Goal: Transaction & Acquisition: Obtain resource

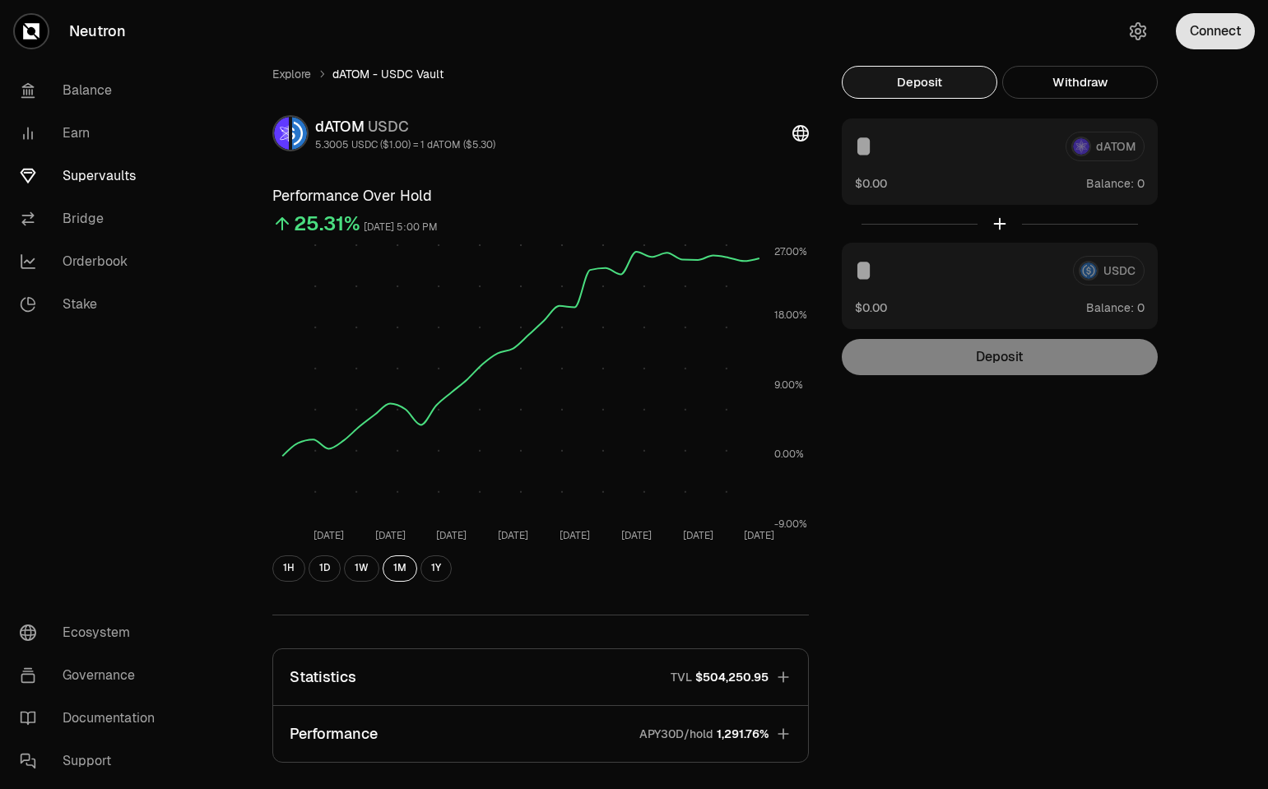
click at [1232, 37] on button "Connect" at bounding box center [1215, 31] width 79 height 36
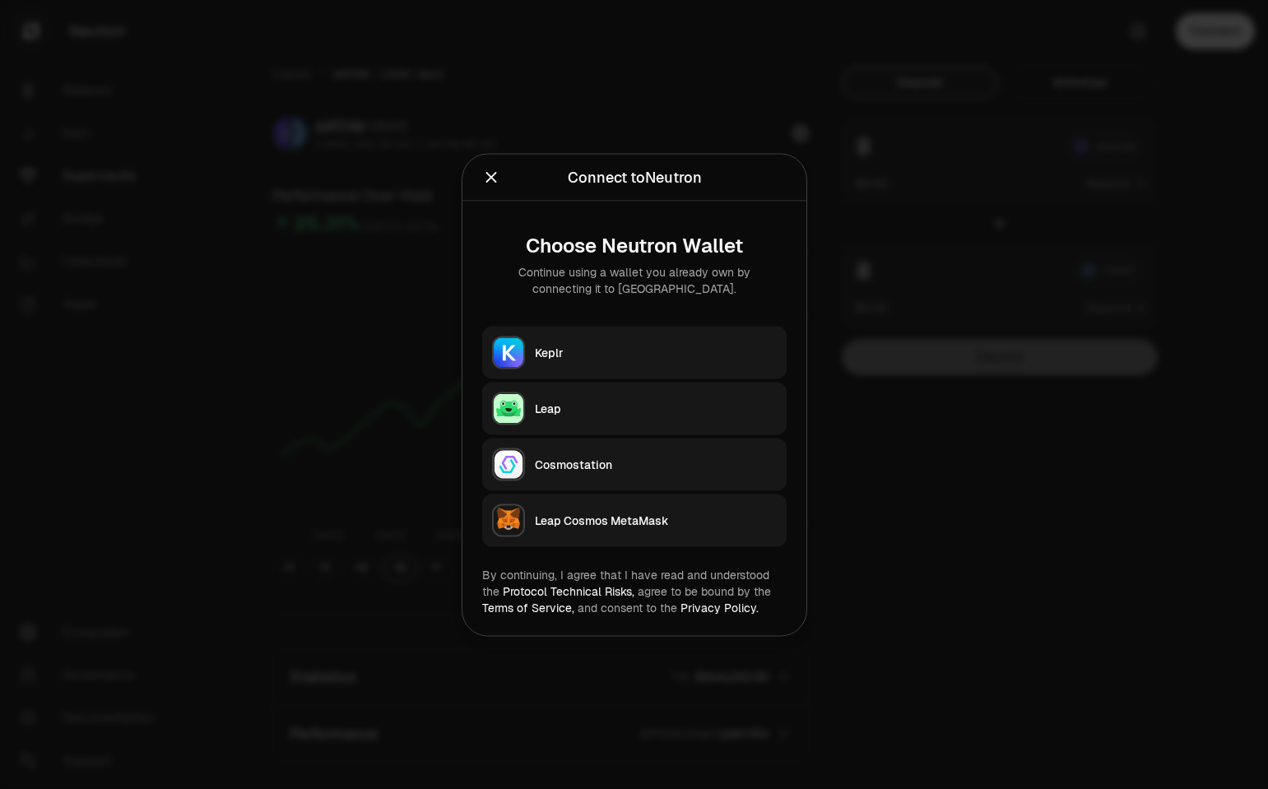
click at [656, 364] on button "Keplr" at bounding box center [634, 352] width 304 height 53
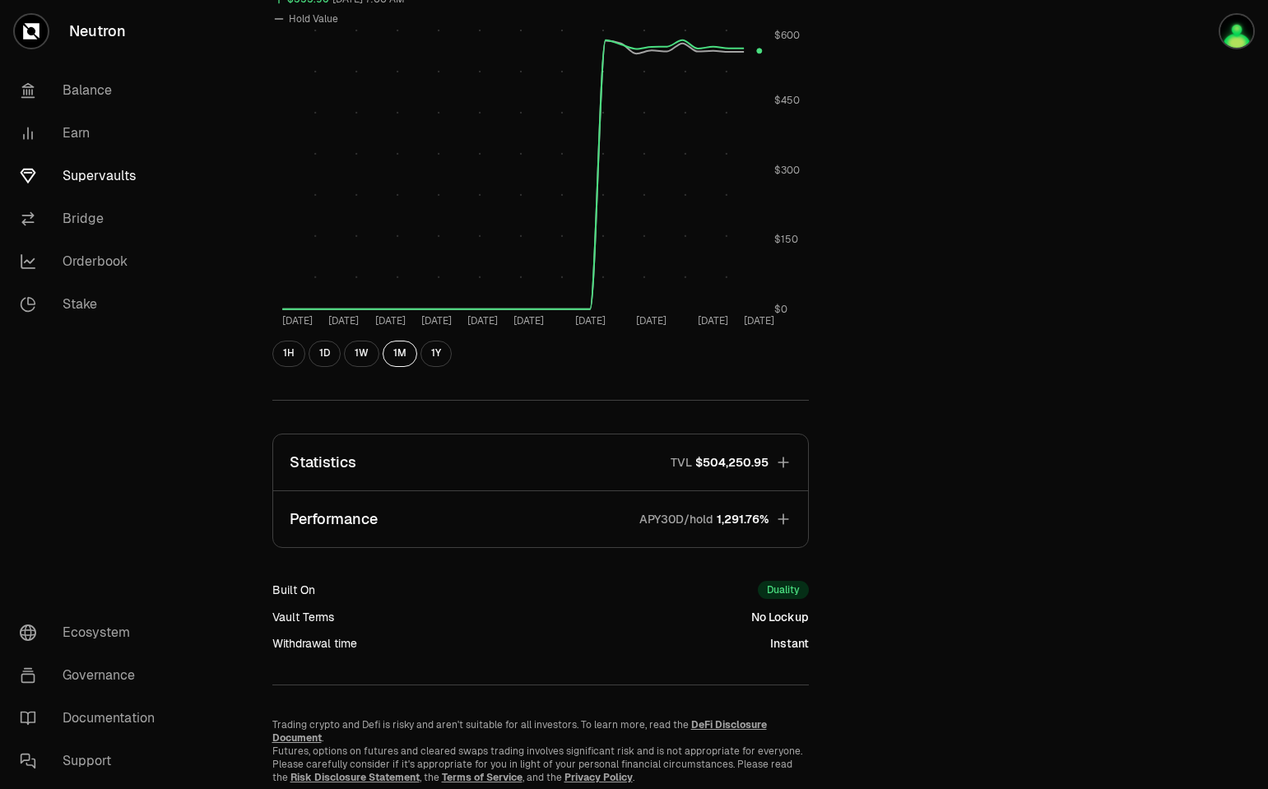
scroll to position [691, 0]
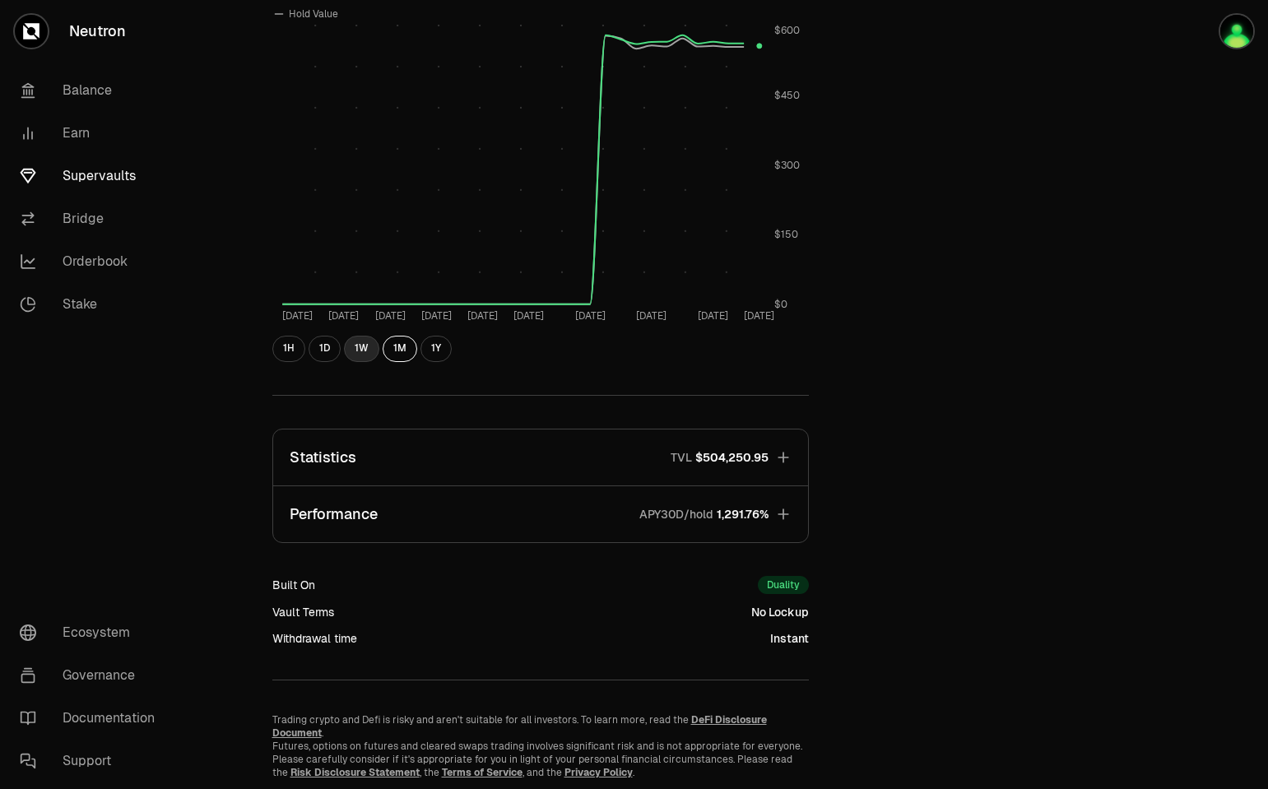
click at [351, 349] on button "1W" at bounding box center [361, 349] width 35 height 26
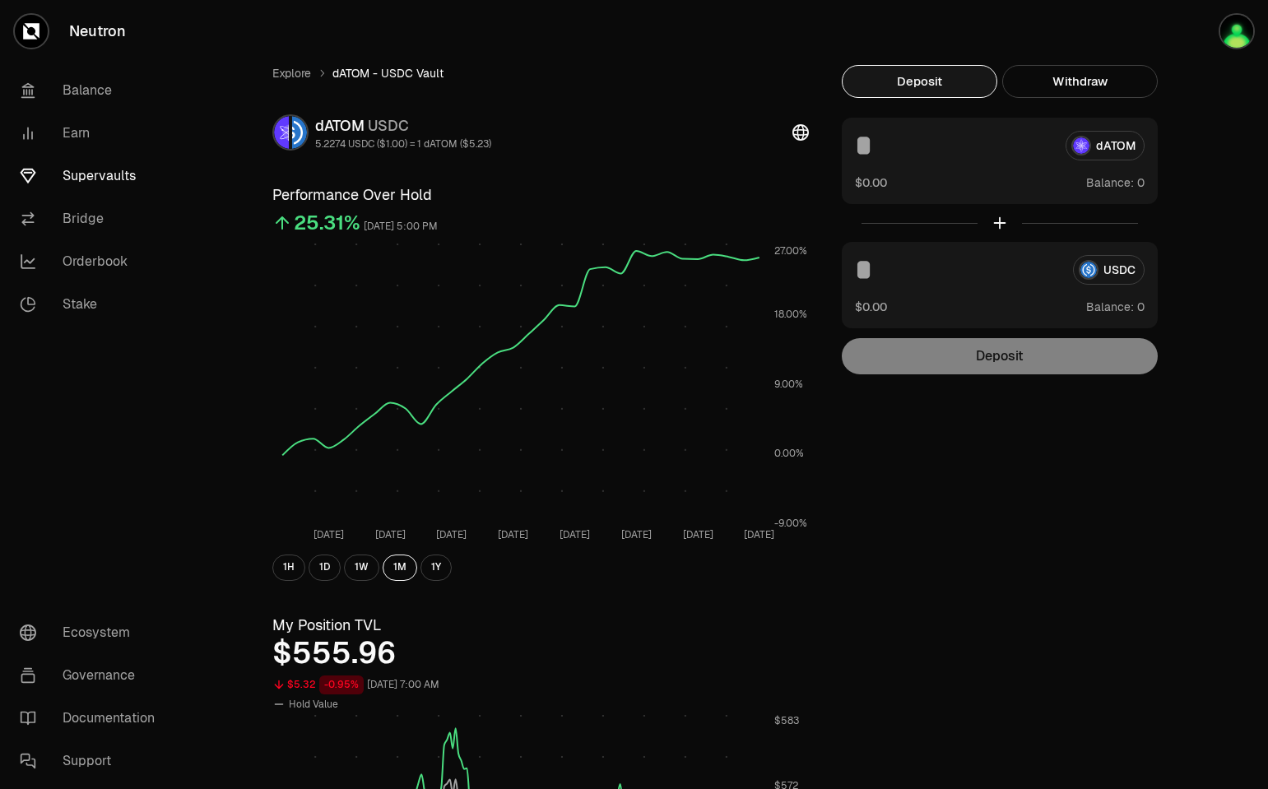
scroll to position [0, 0]
click at [114, 182] on link "Supervaults" at bounding box center [92, 176] width 171 height 43
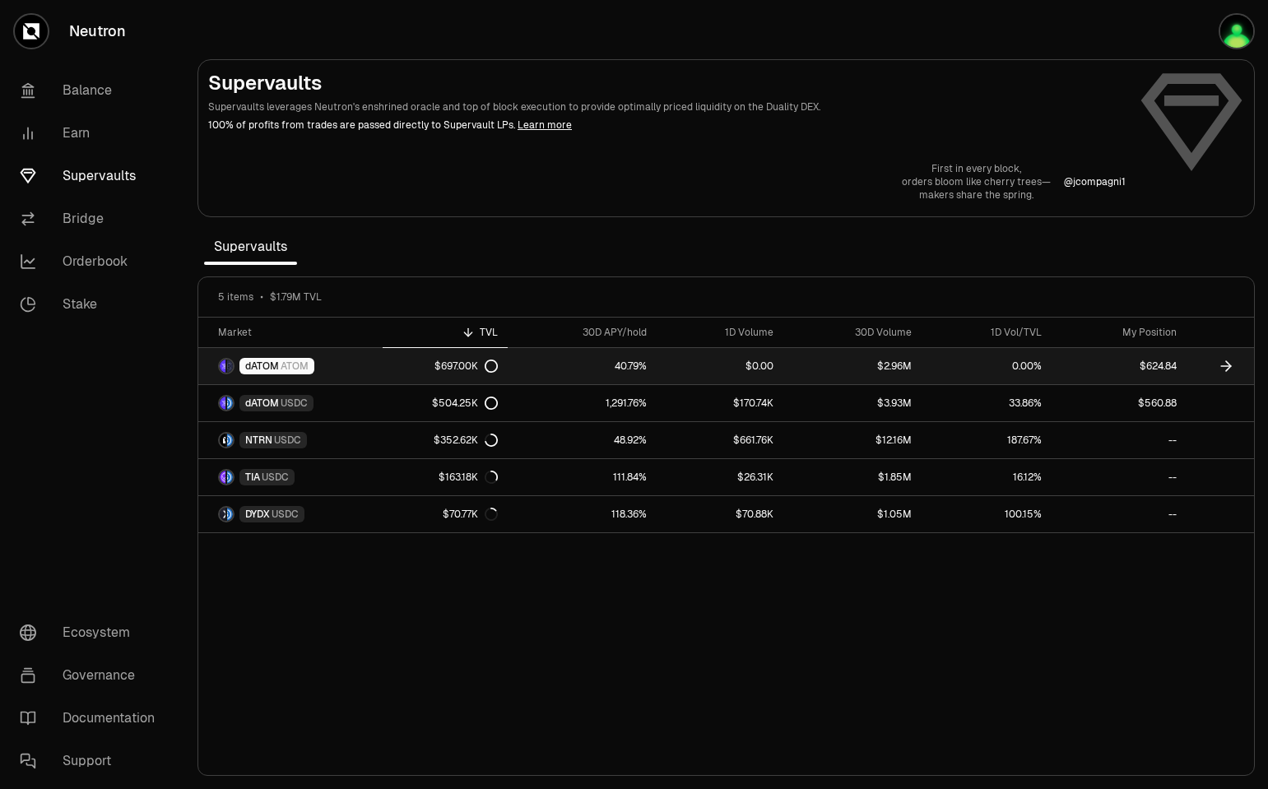
click at [348, 370] on link "dATOM ATOM" at bounding box center [290, 366] width 184 height 36
